Goal: Navigation & Orientation: Understand site structure

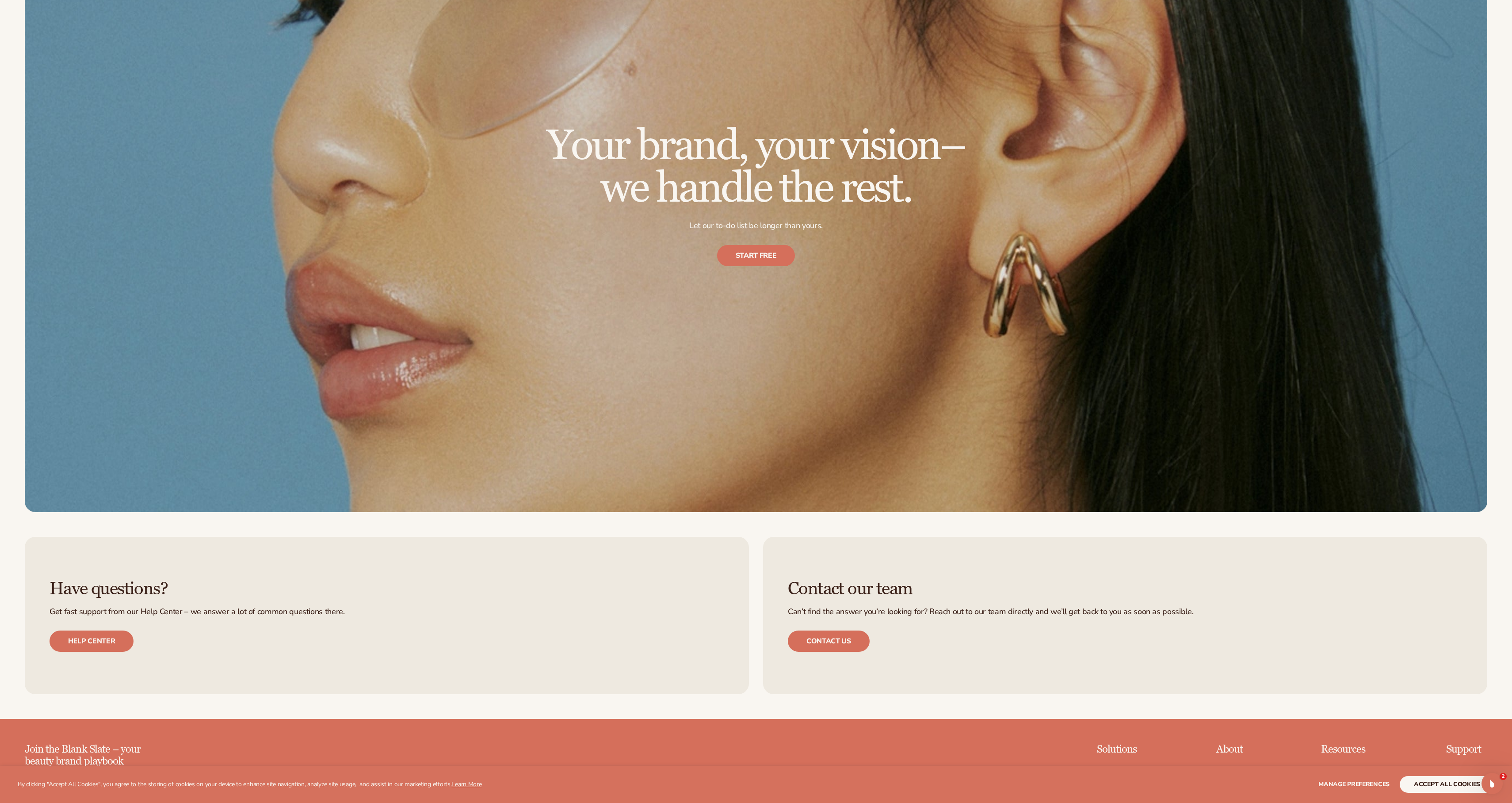
scroll to position [2754, 0]
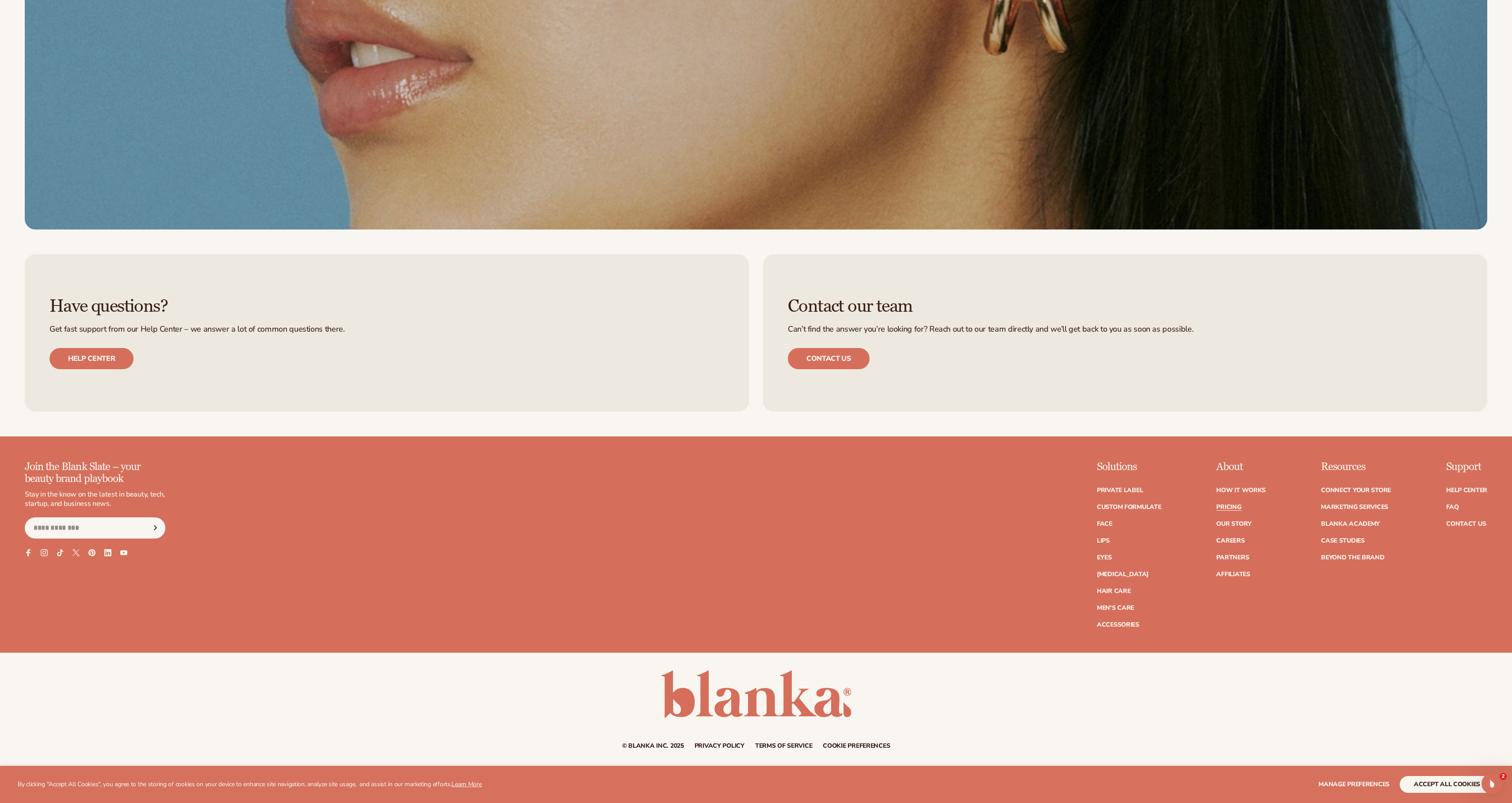
click at [1230, 518] on ul "How It Works Pricing Our Story Careers Partners Affiliates" at bounding box center [1241, 528] width 49 height 99
click at [1230, 521] on link "Our Story" at bounding box center [1234, 524] width 35 height 6
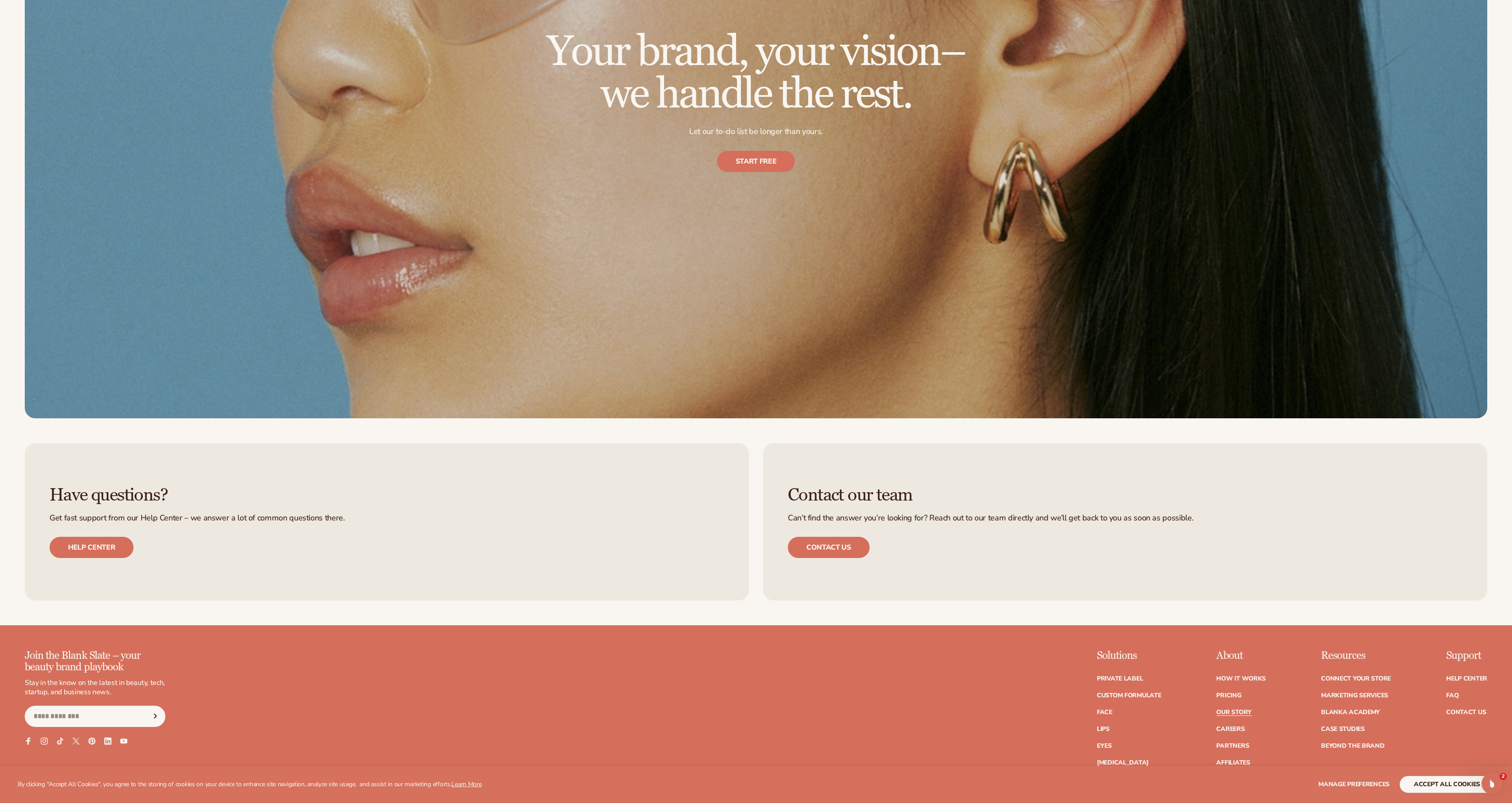
scroll to position [4942, 0]
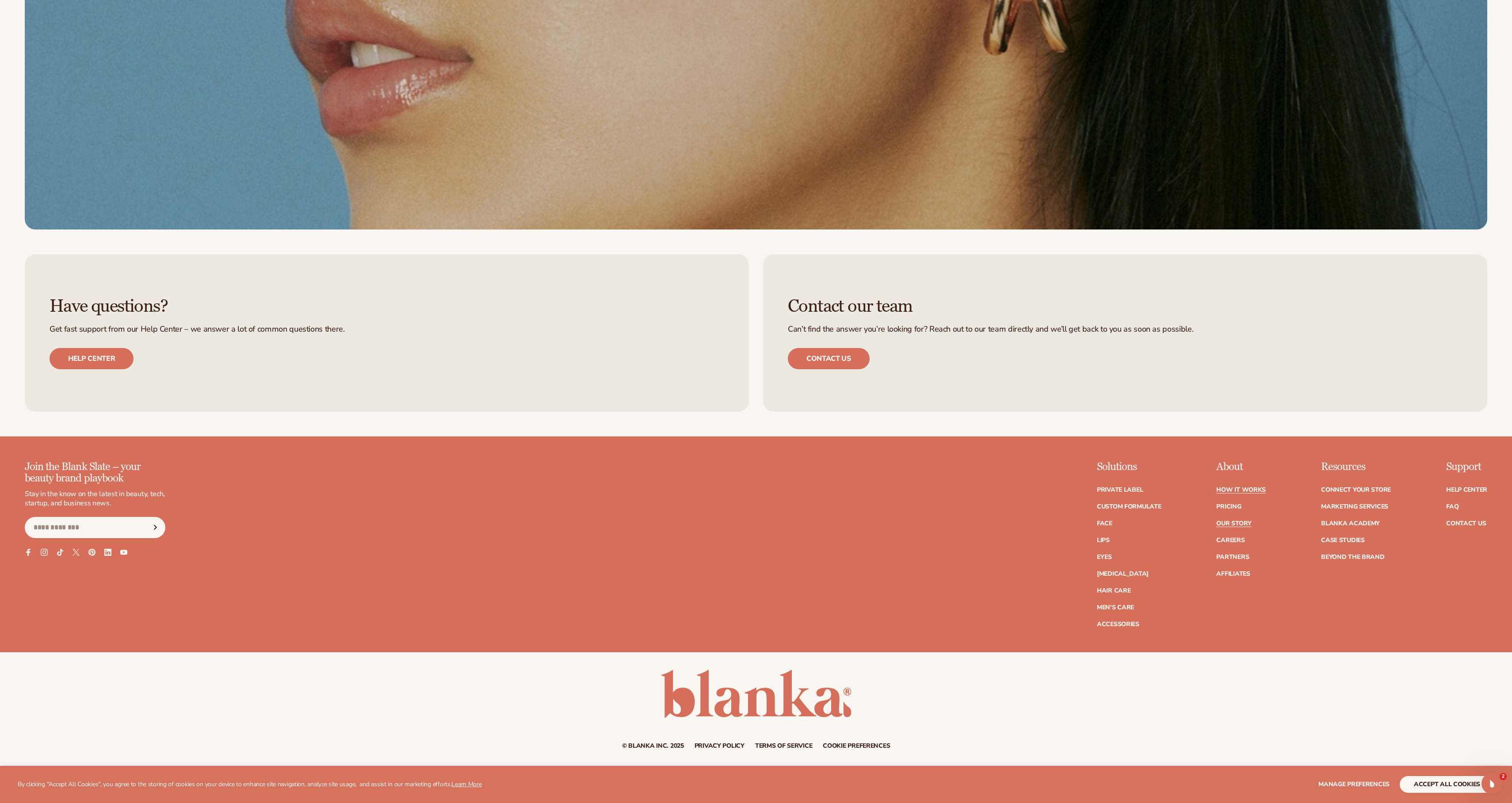
click at [1240, 488] on link "How It Works" at bounding box center [1241, 490] width 49 height 6
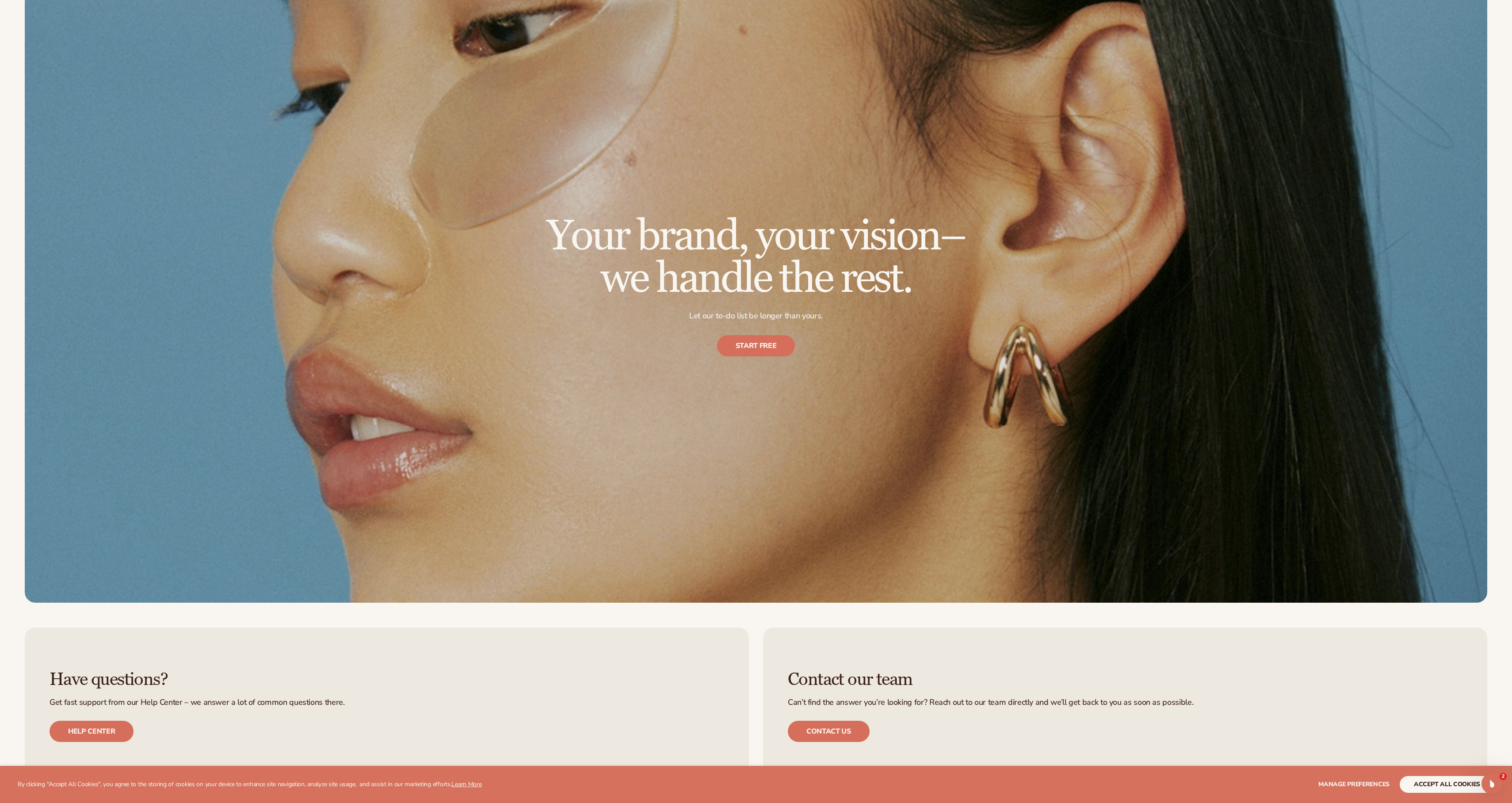
scroll to position [3757, 0]
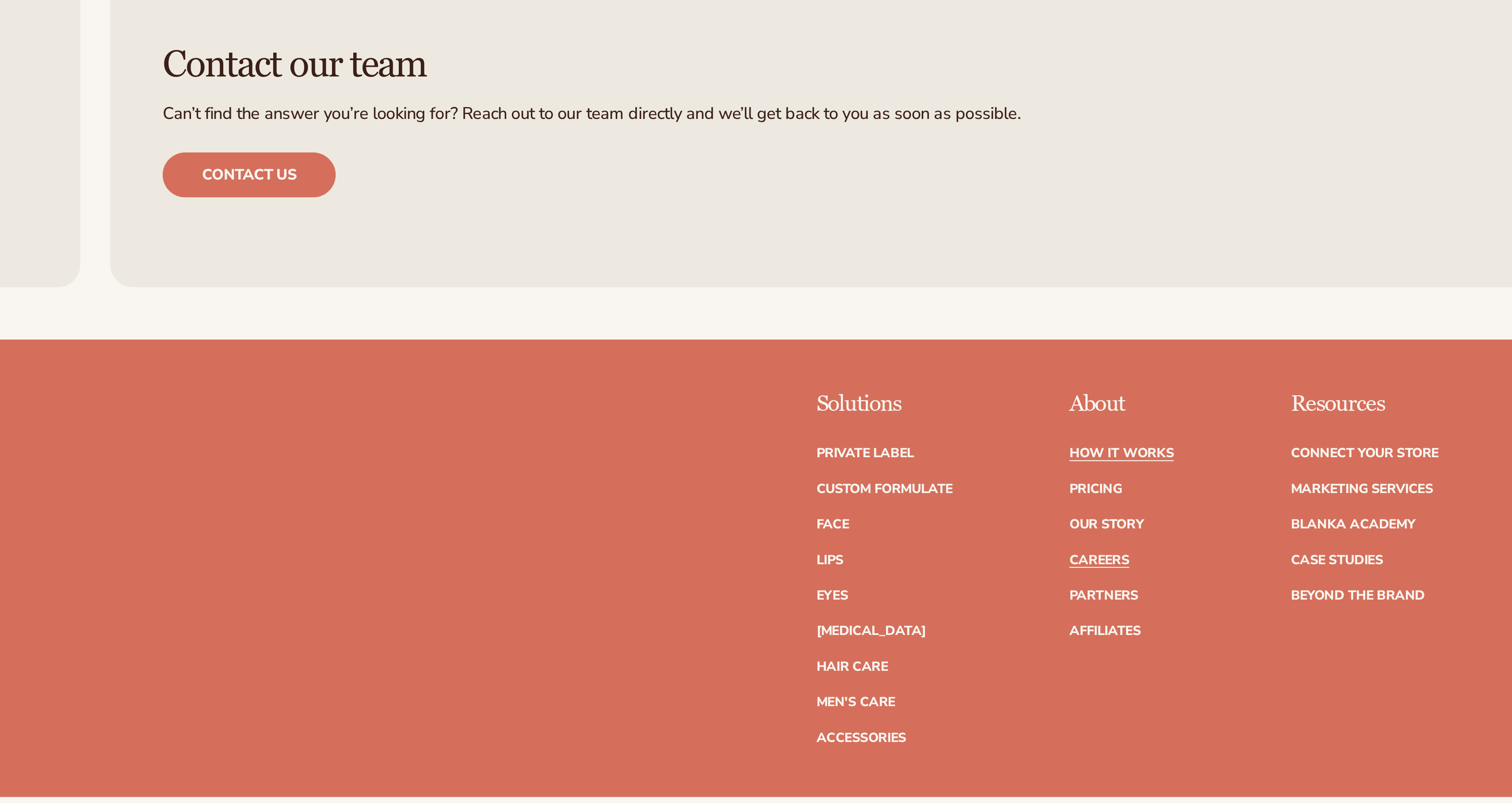
click at [1233, 539] on link "Careers" at bounding box center [1230, 541] width 28 height 6
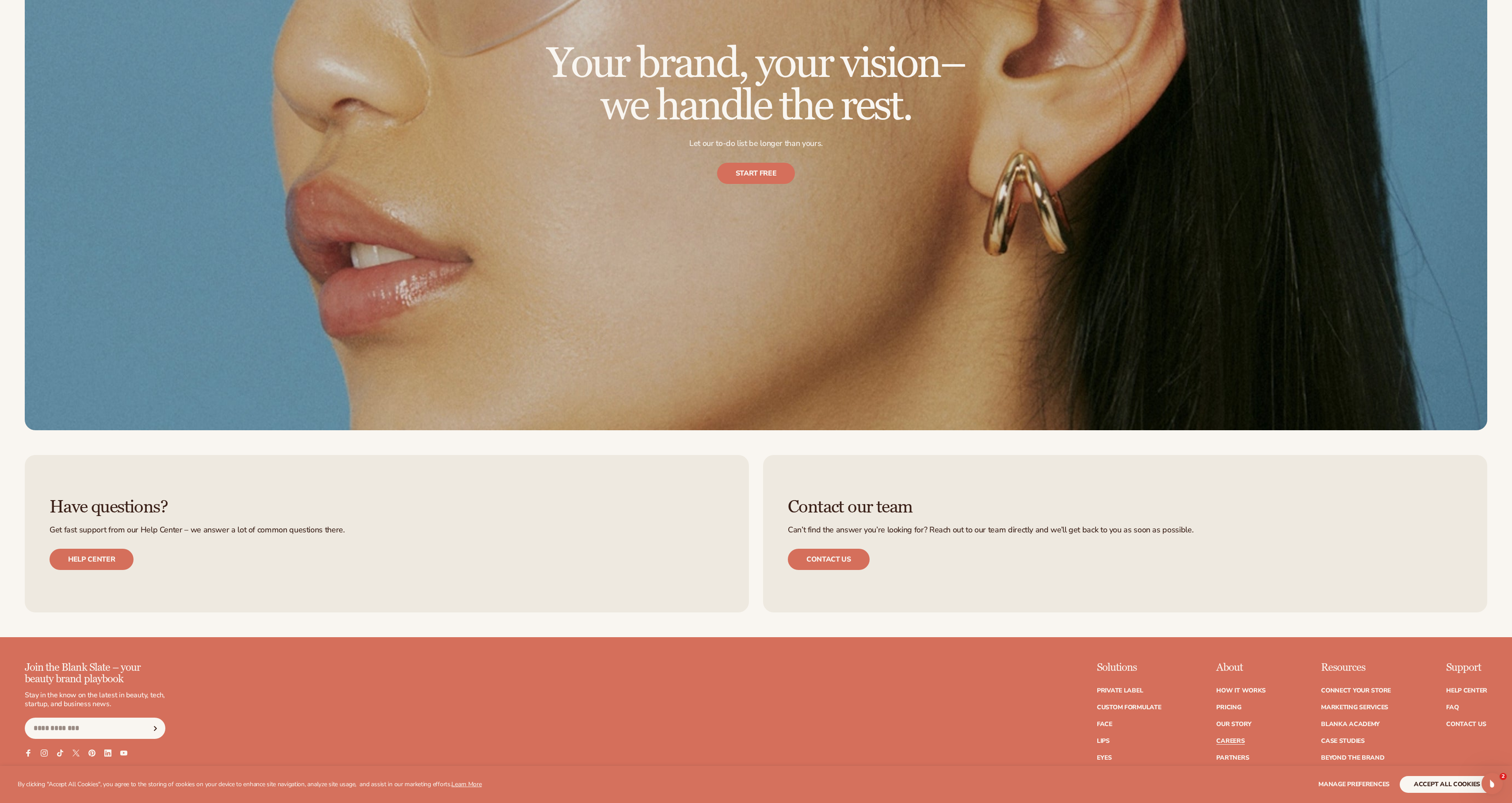
scroll to position [984, 0]
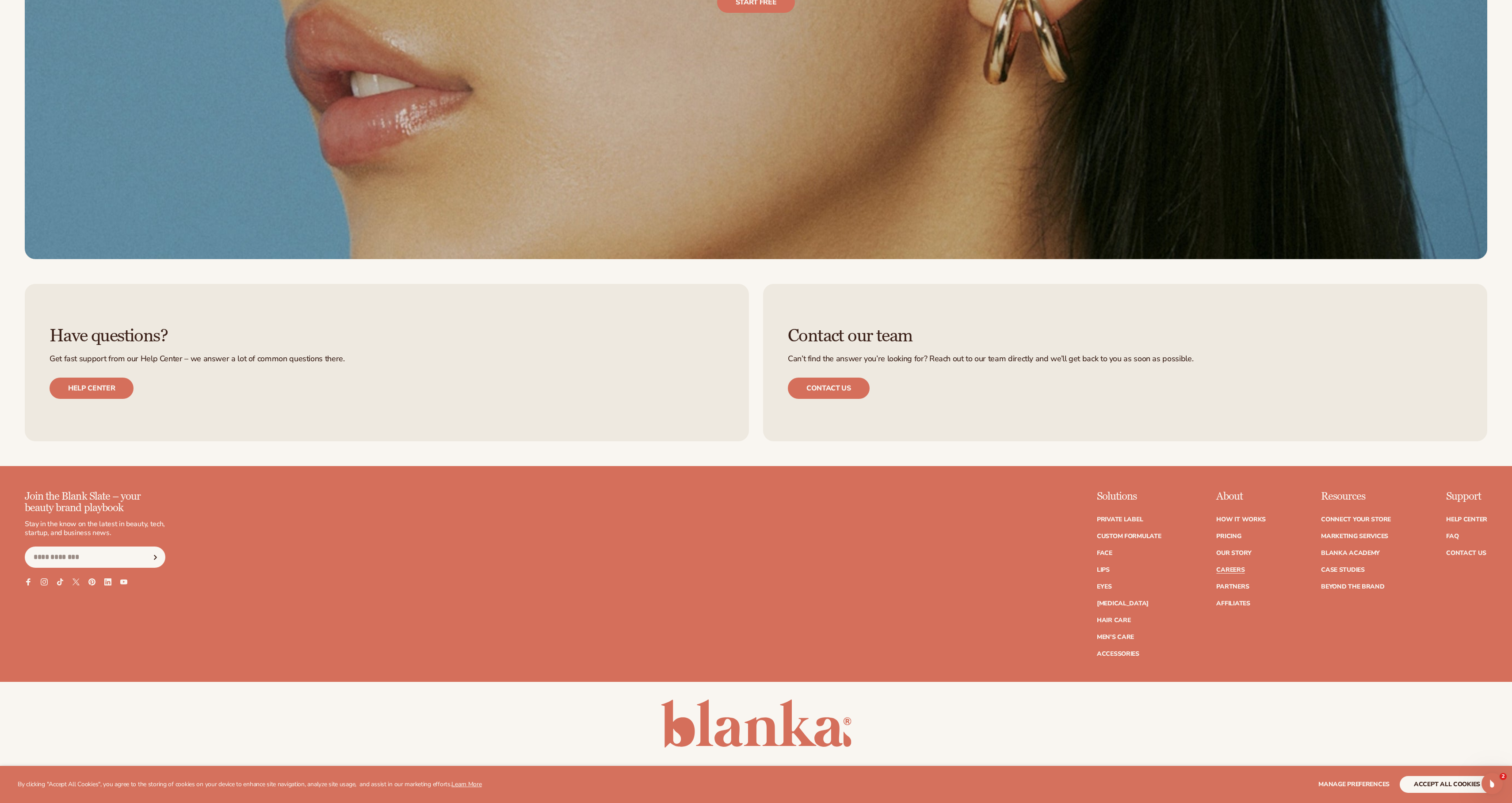
click at [1243, 518] on ul "How It Works Pricing Our Story Careers Partners Affiliates" at bounding box center [1241, 557] width 49 height 99
click at [1239, 550] on link "Our Story" at bounding box center [1234, 553] width 35 height 6
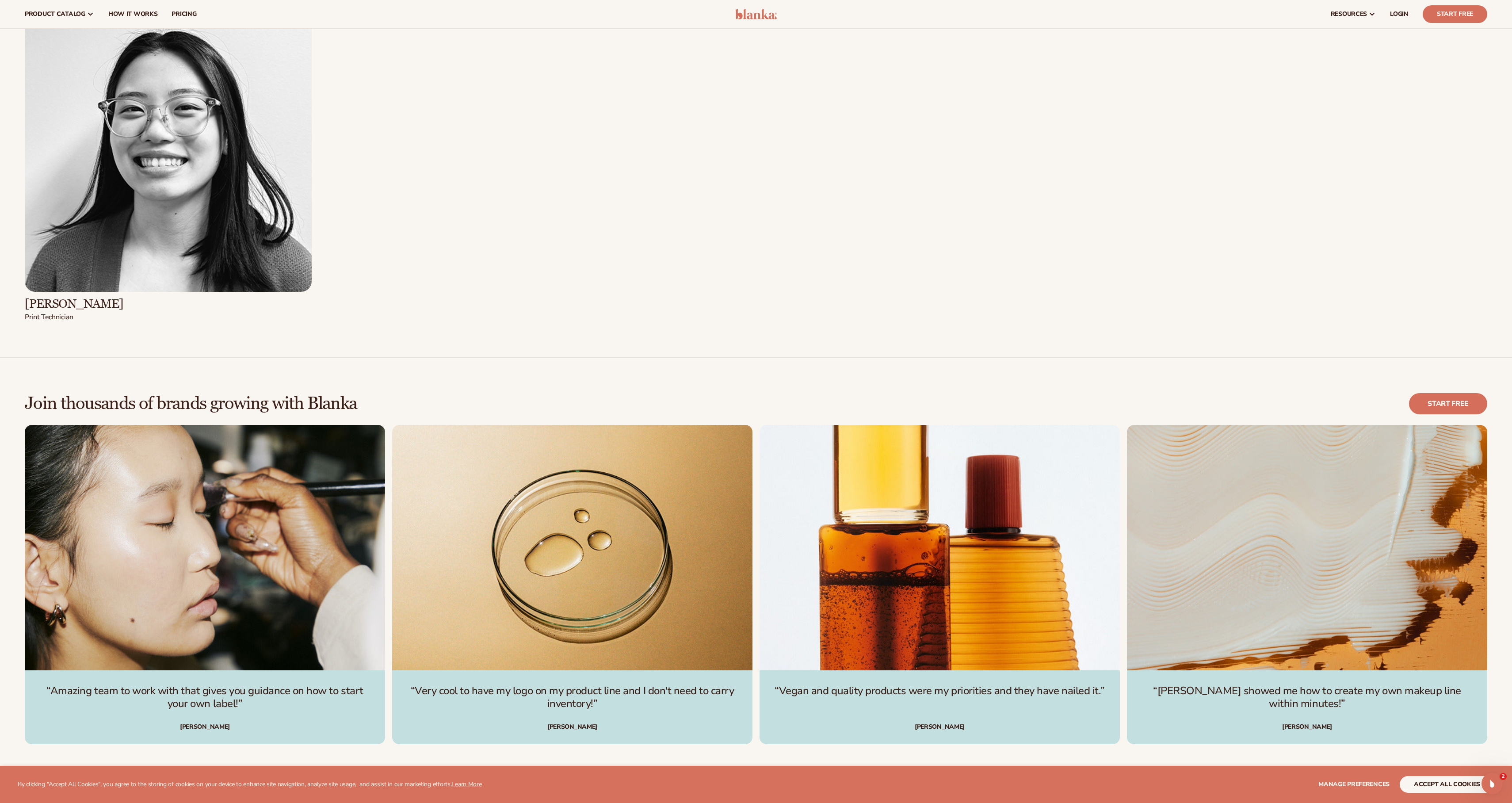
scroll to position [3756, 0]
